Goal: Task Accomplishment & Management: Use online tool/utility

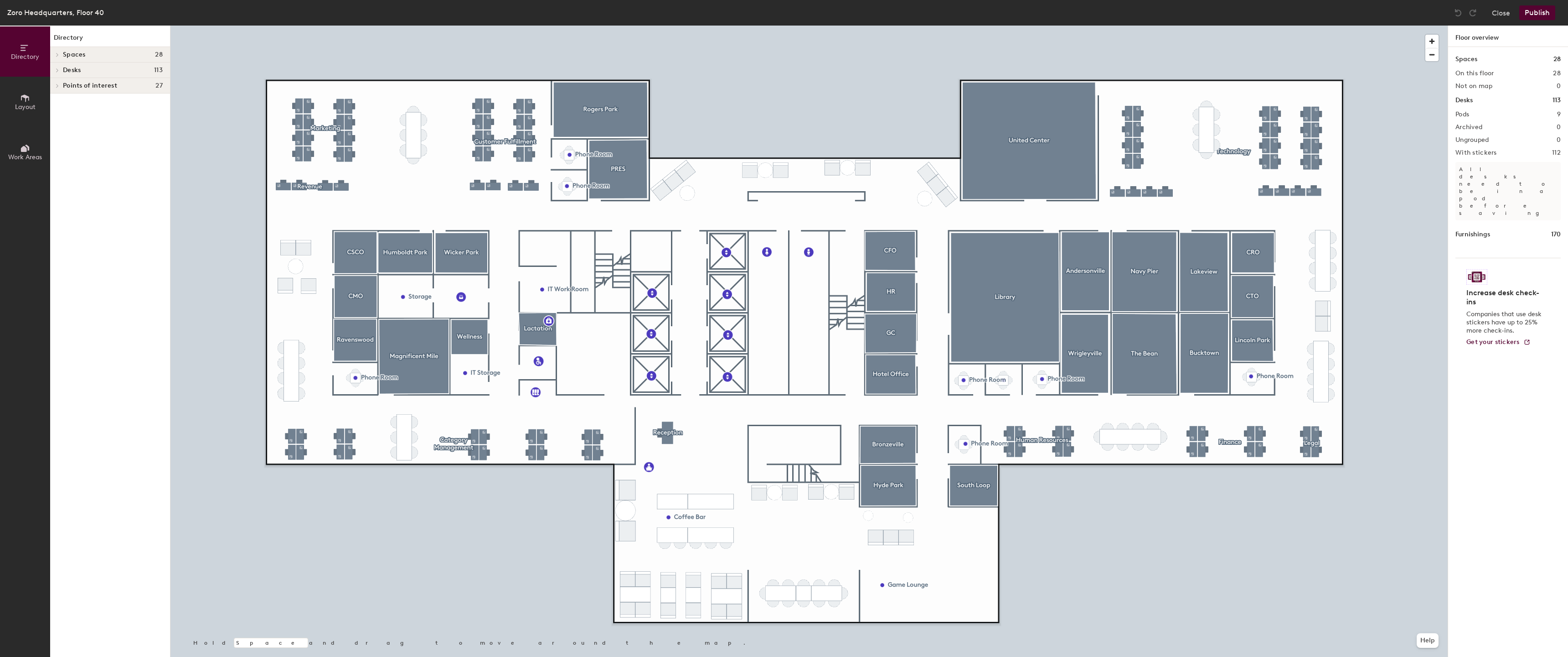
click at [357, 25] on div at bounding box center [809, 25] width 1277 height 0
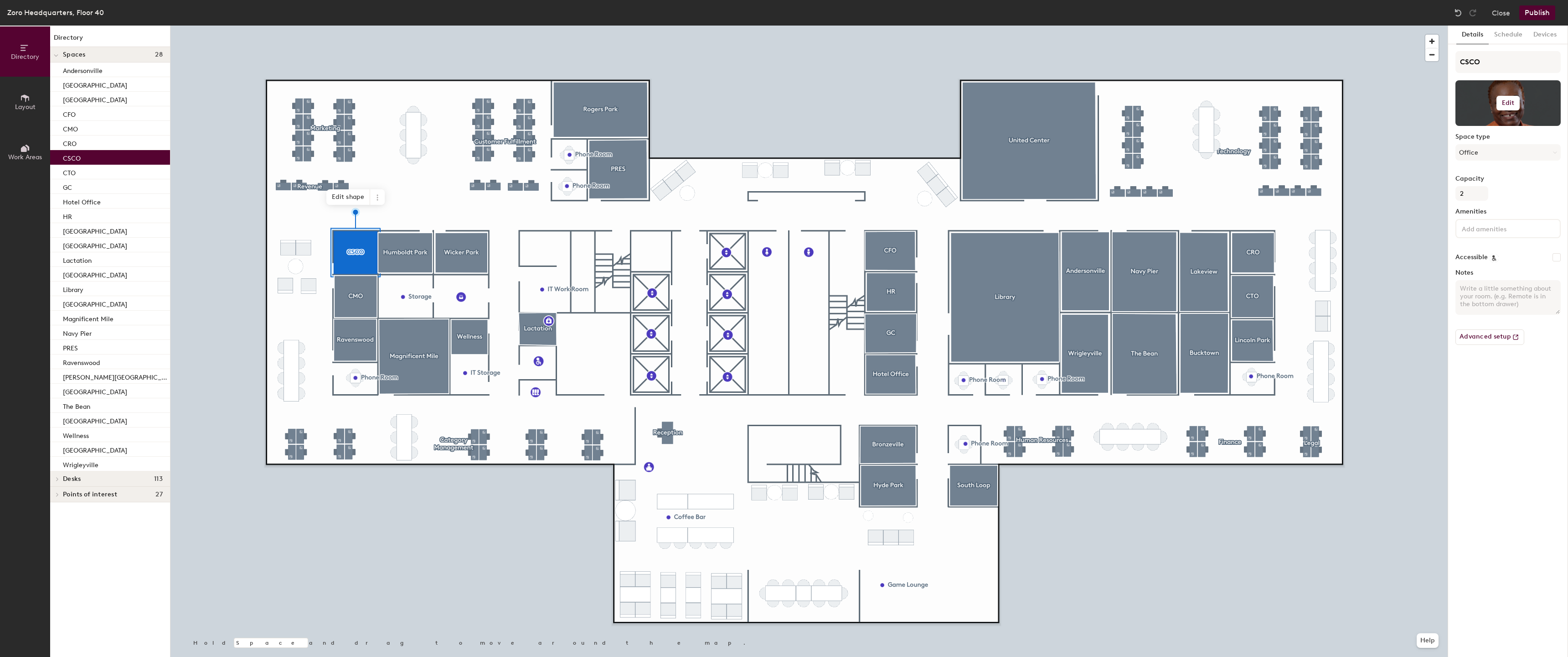
click at [1510, 103] on h6 "Edit" at bounding box center [1508, 103] width 13 height 7
click at [1482, 141] on span "Remove" at bounding box center [1507, 139] width 90 height 8
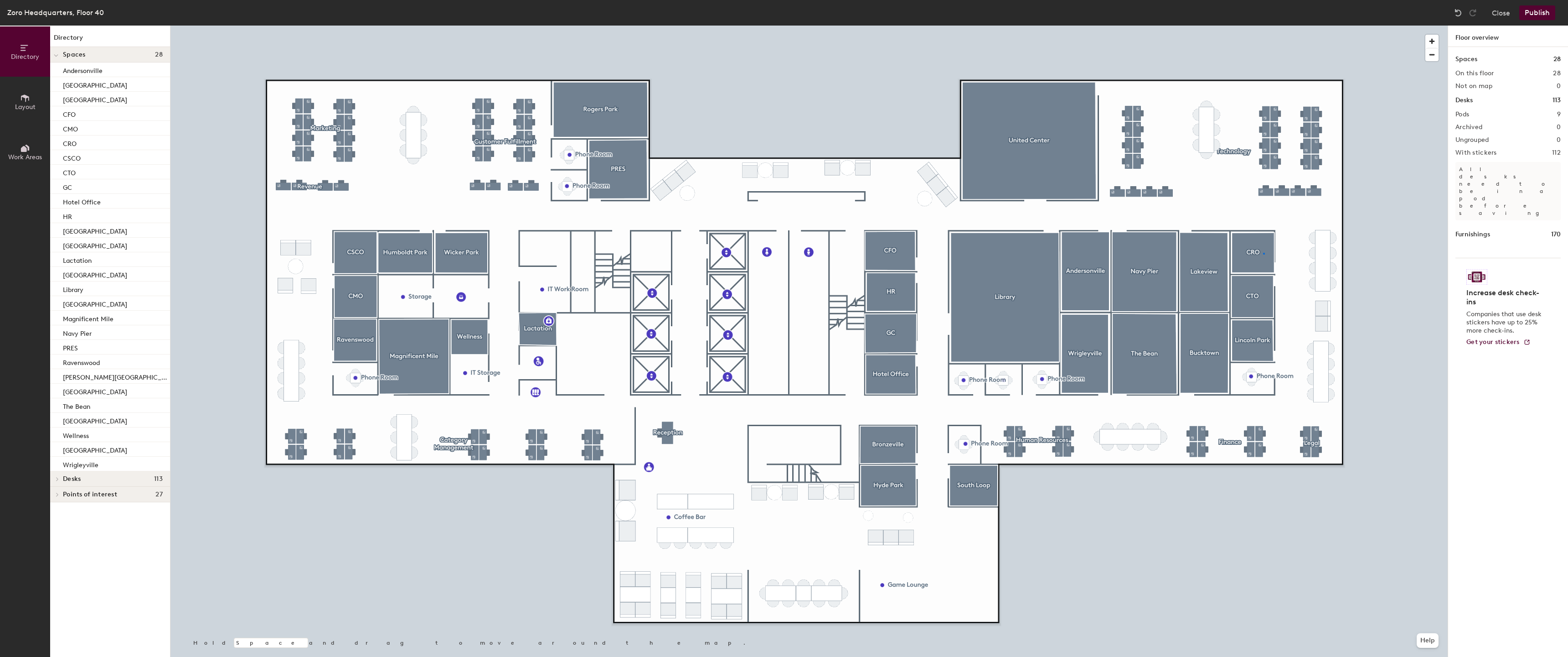
click at [1263, 25] on div at bounding box center [809, 25] width 1277 height 0
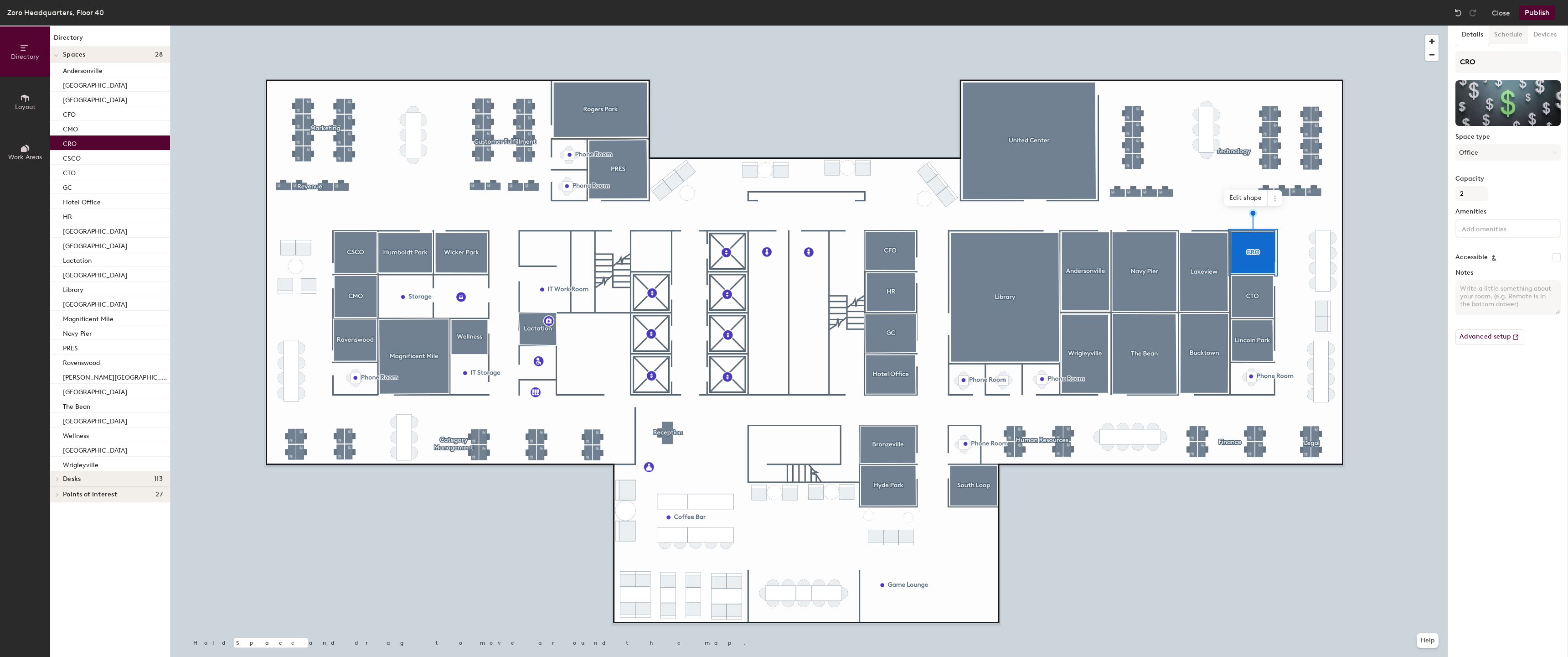
click at [1509, 32] on button "Schedule" at bounding box center [1508, 35] width 39 height 19
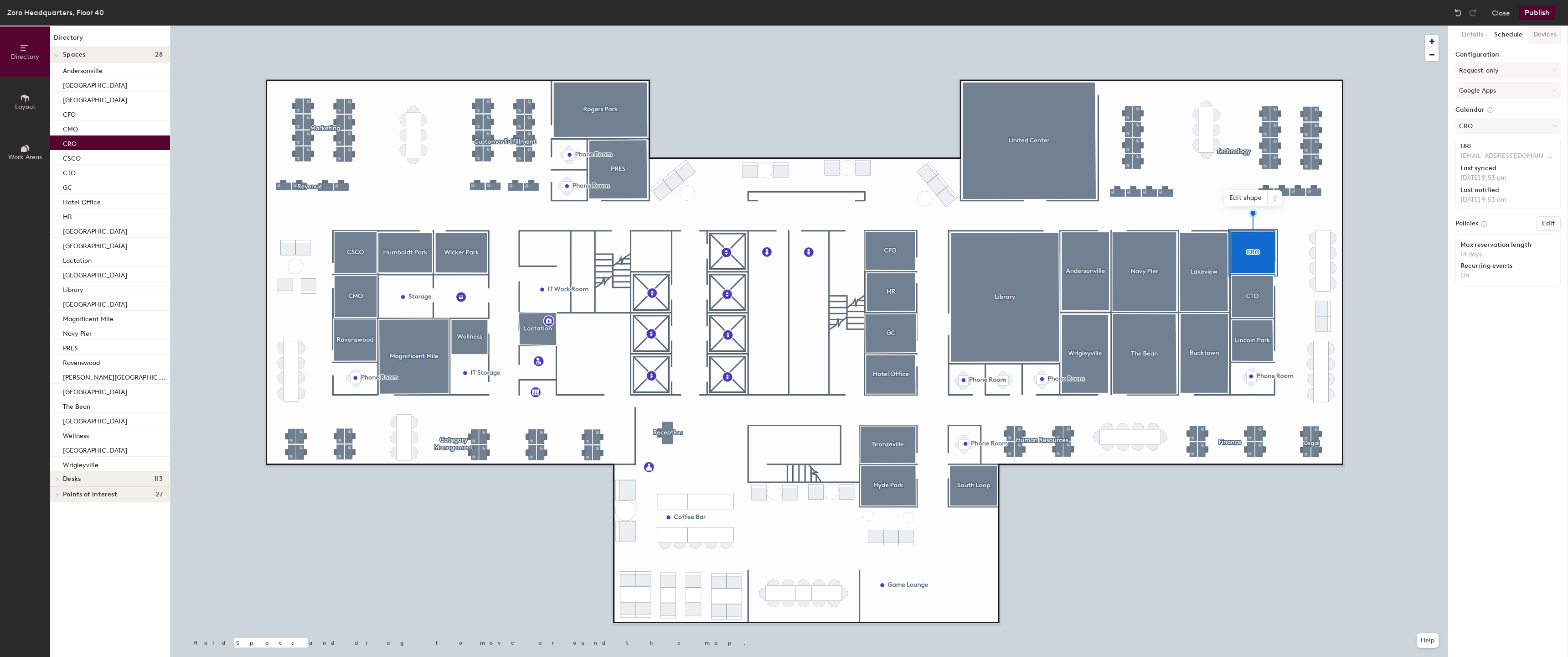
click at [1544, 39] on button "Devices" at bounding box center [1545, 35] width 35 height 19
click at [1477, 33] on button "Details" at bounding box center [1472, 35] width 32 height 19
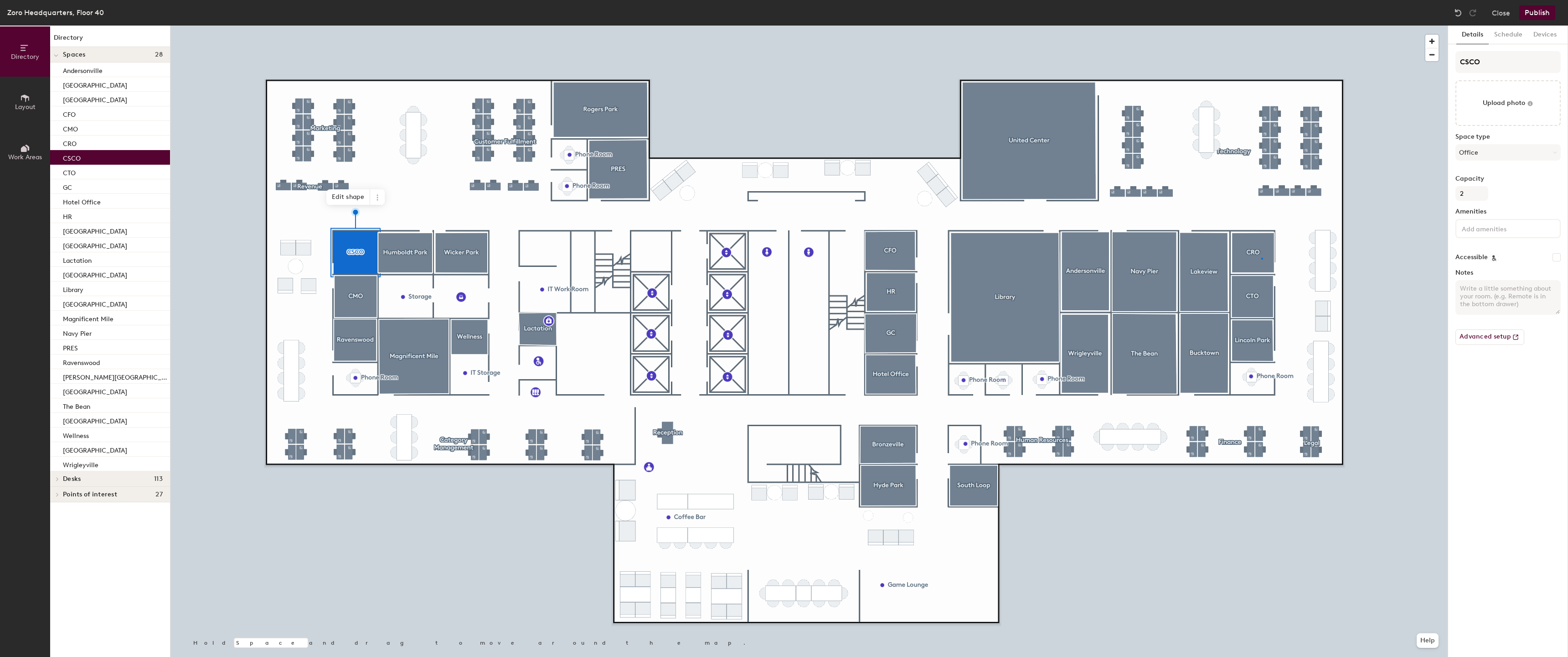
click at [1261, 25] on div at bounding box center [809, 25] width 1277 height 0
click at [1540, 12] on button "Publish" at bounding box center [1537, 13] width 36 height 15
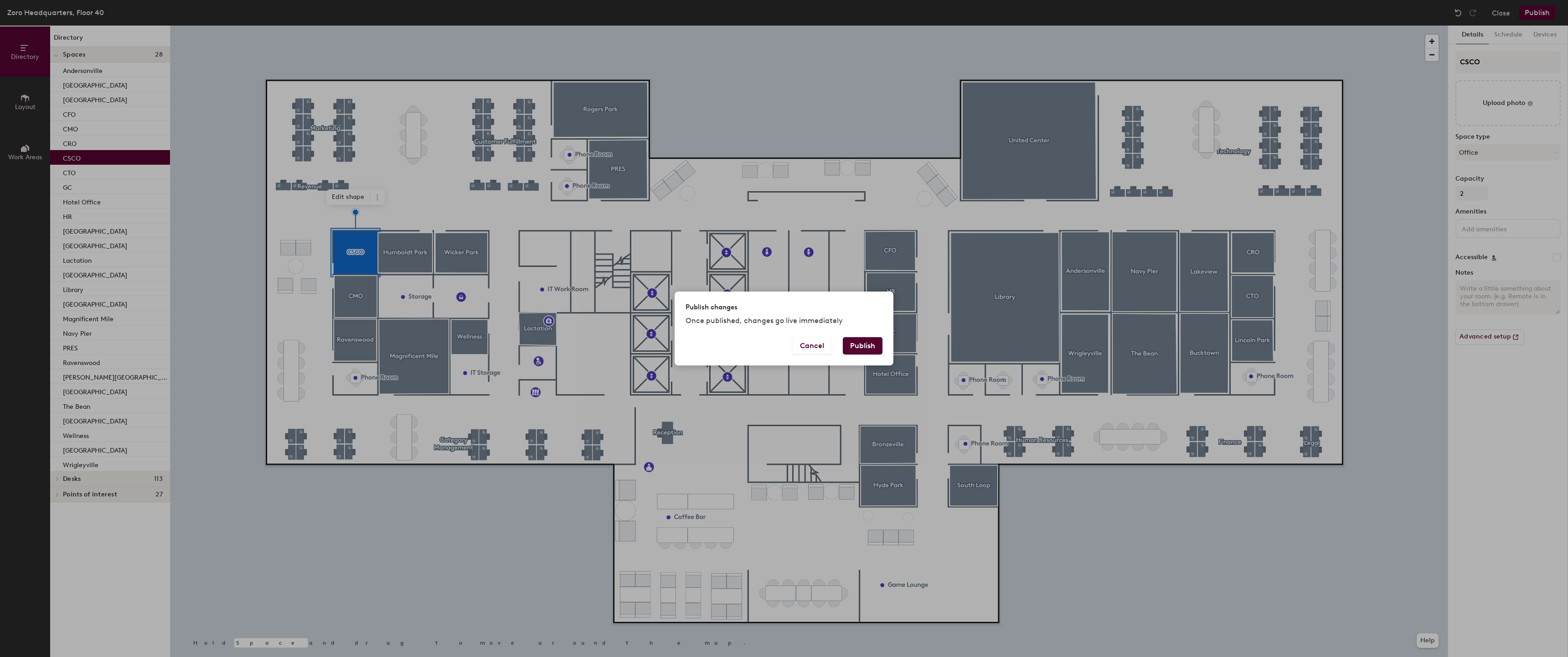
click at [868, 345] on button "Publish" at bounding box center [862, 345] width 39 height 17
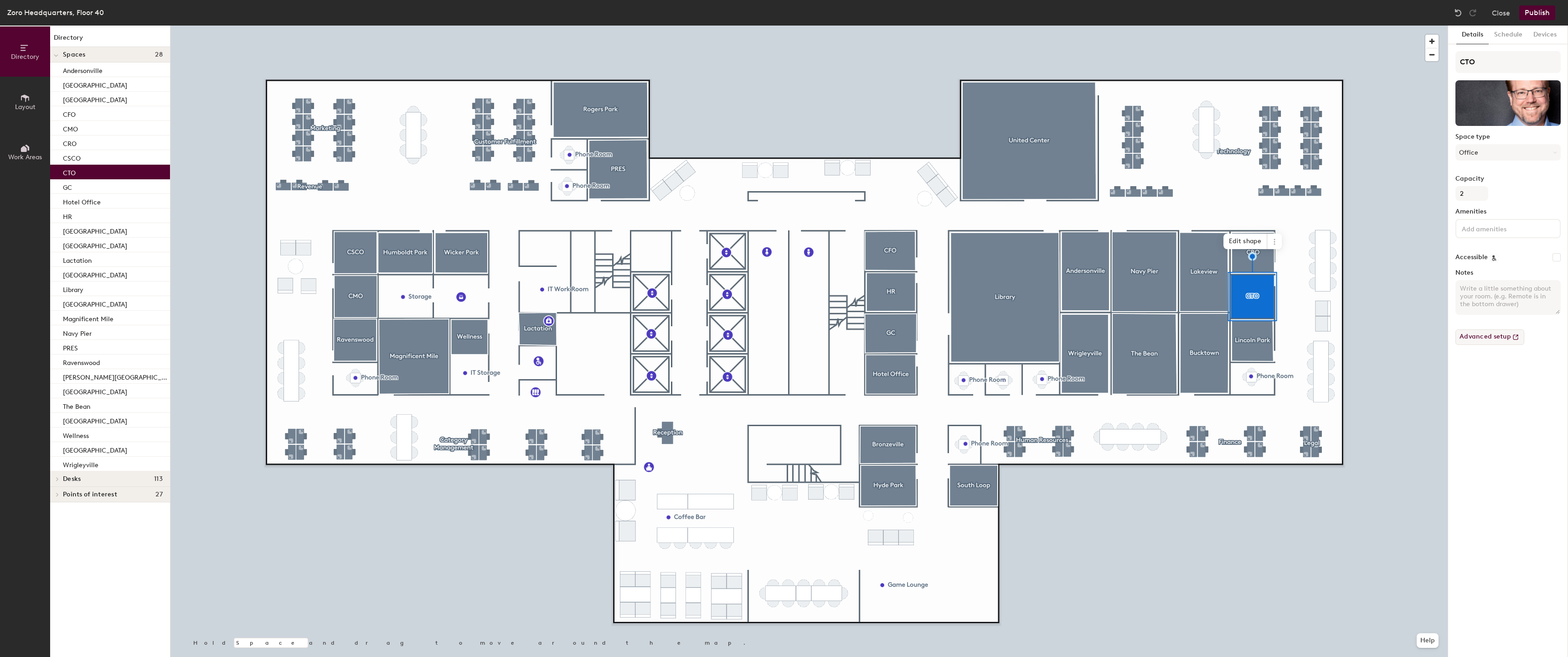
click at [1488, 335] on button "Advanced setup" at bounding box center [1490, 336] width 69 height 16
